Goal: Entertainment & Leisure: Consume media (video, audio)

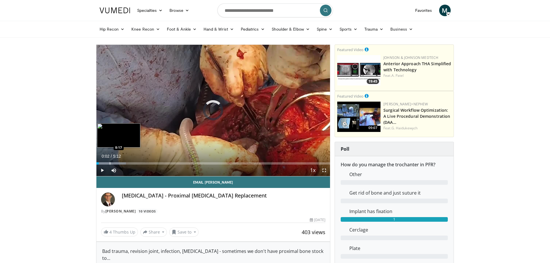
click at [110, 163] on div "Progress Bar" at bounding box center [110, 163] width 1 height 2
click at [123, 162] on div "Progress Bar" at bounding box center [123, 163] width 1 height 2
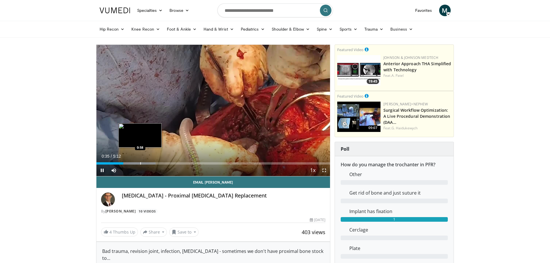
click at [140, 163] on div "Progress Bar" at bounding box center [140, 163] width 1 height 2
click at [149, 163] on div "Progress Bar" at bounding box center [148, 163] width 1 height 2
